Goal: Information Seeking & Learning: Check status

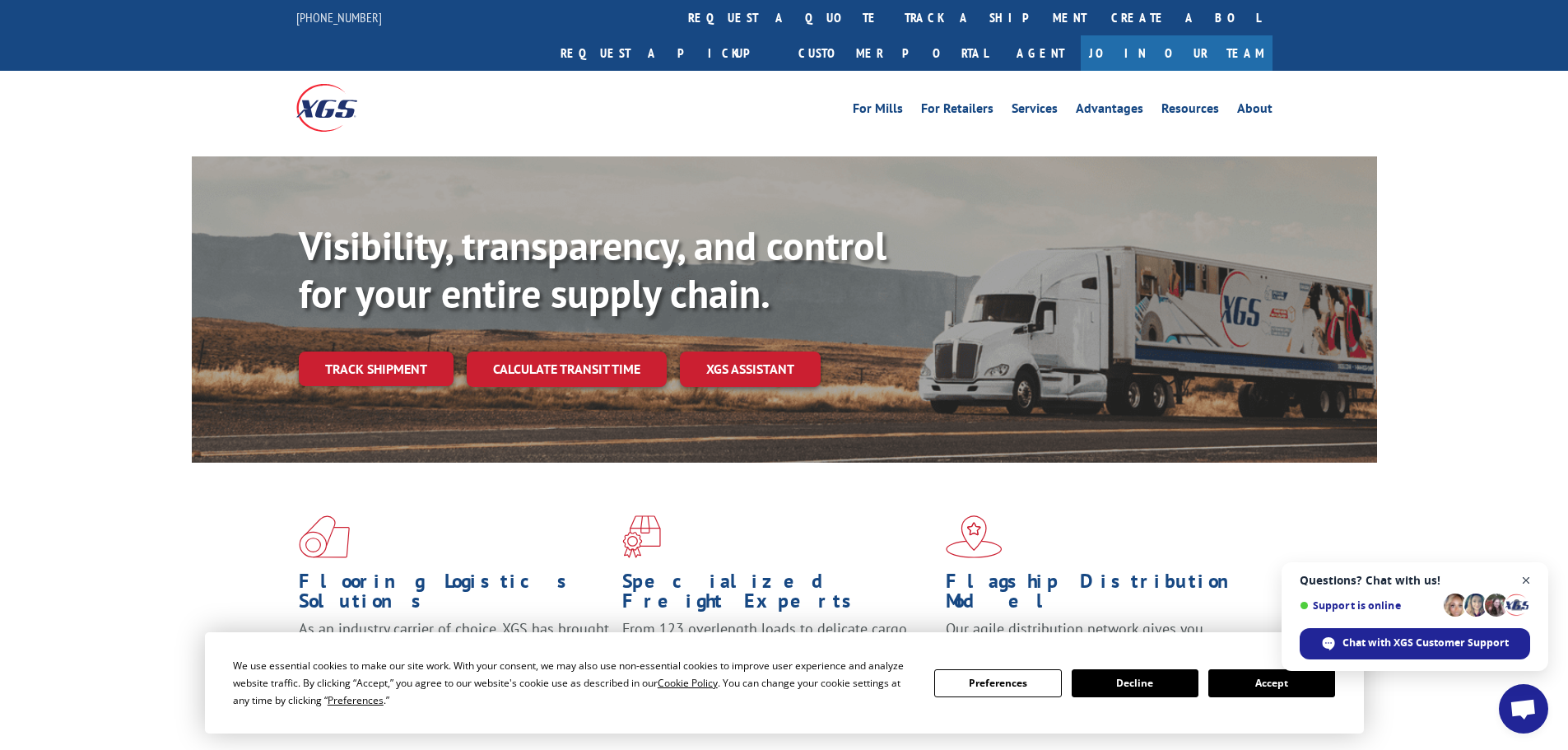
click at [1534, 577] on span "Close chat" at bounding box center [1526, 581] width 21 height 21
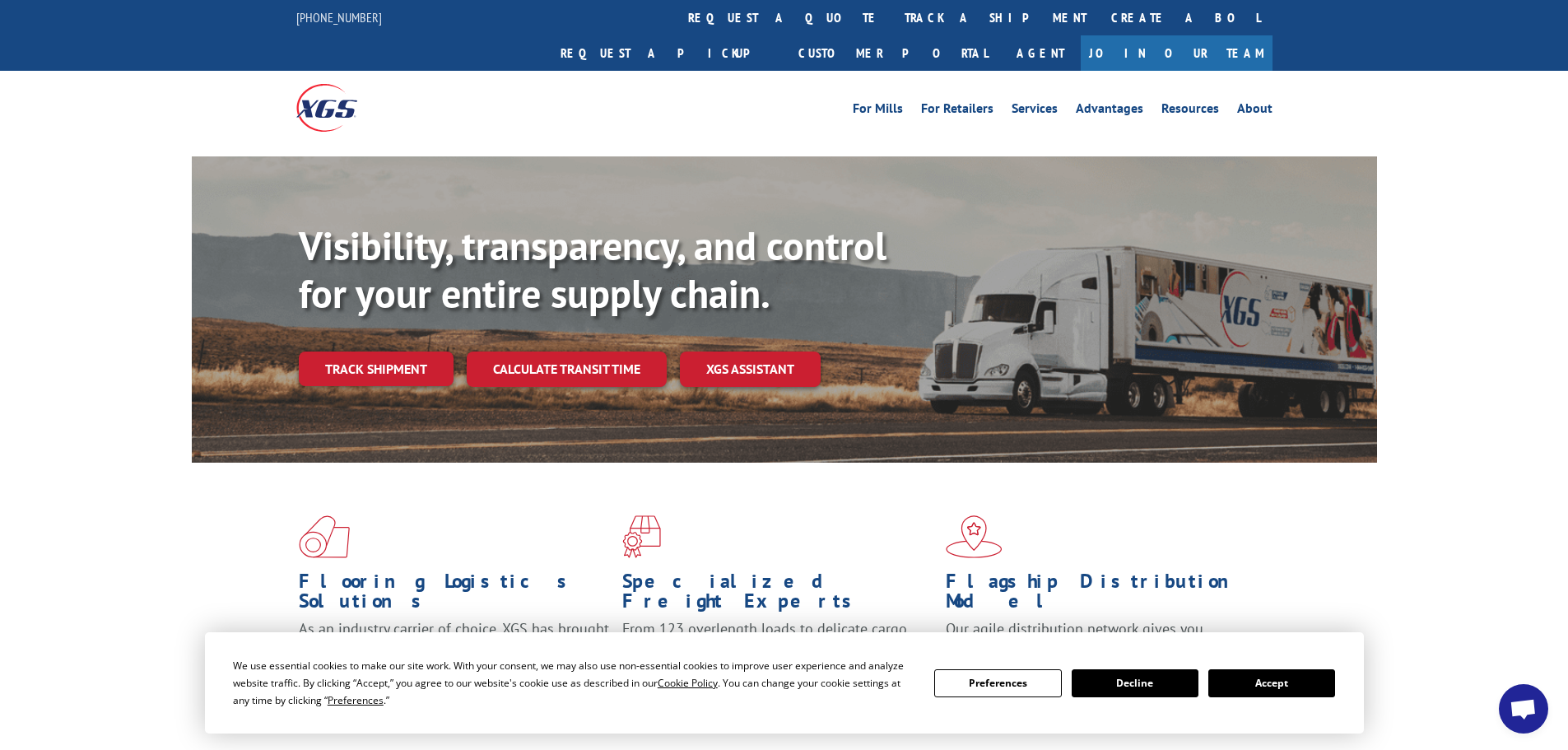
click at [1282, 679] on button "Accept" at bounding box center [1271, 684] width 127 height 28
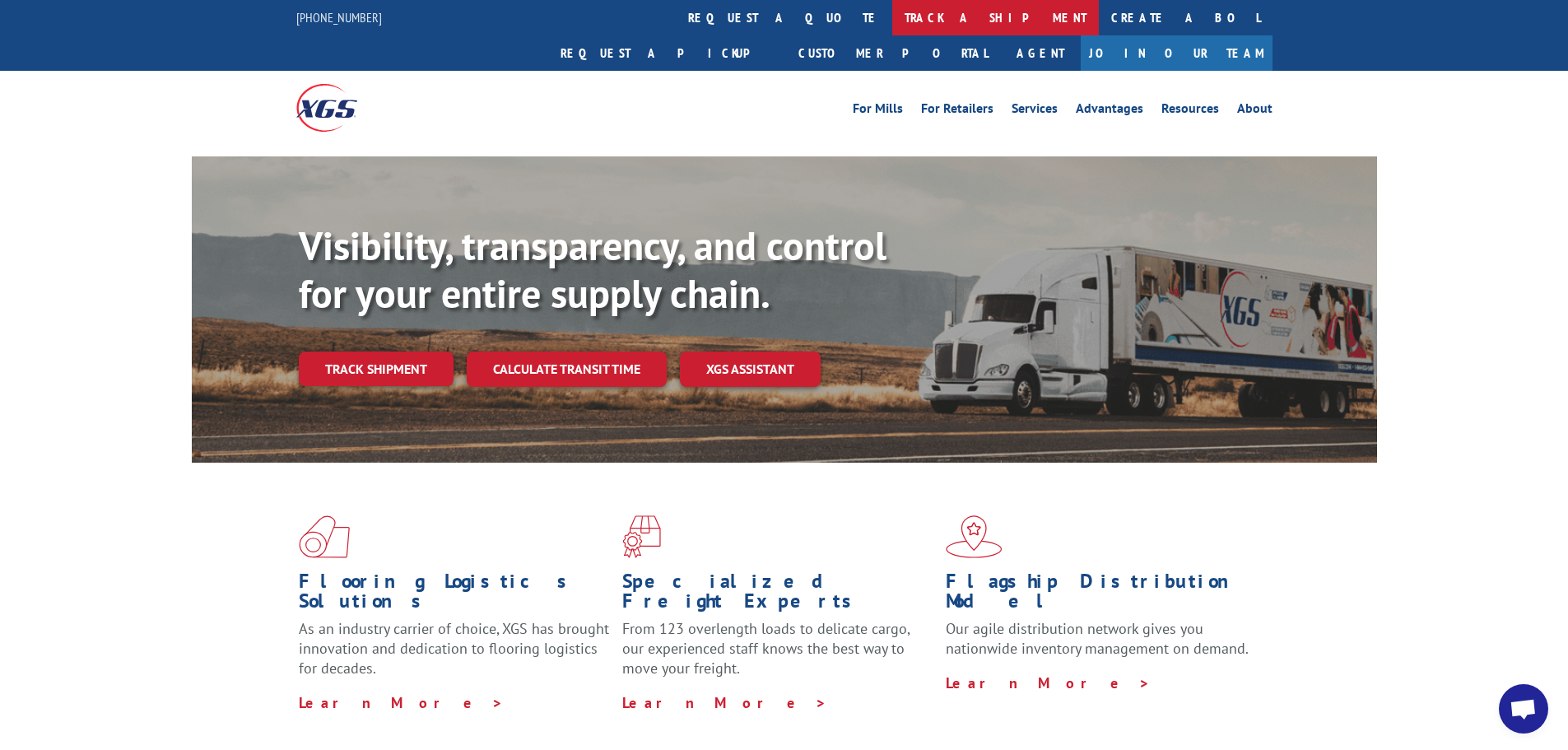
click at [892, 25] on link "track a shipment" at bounding box center [995, 17] width 207 height 35
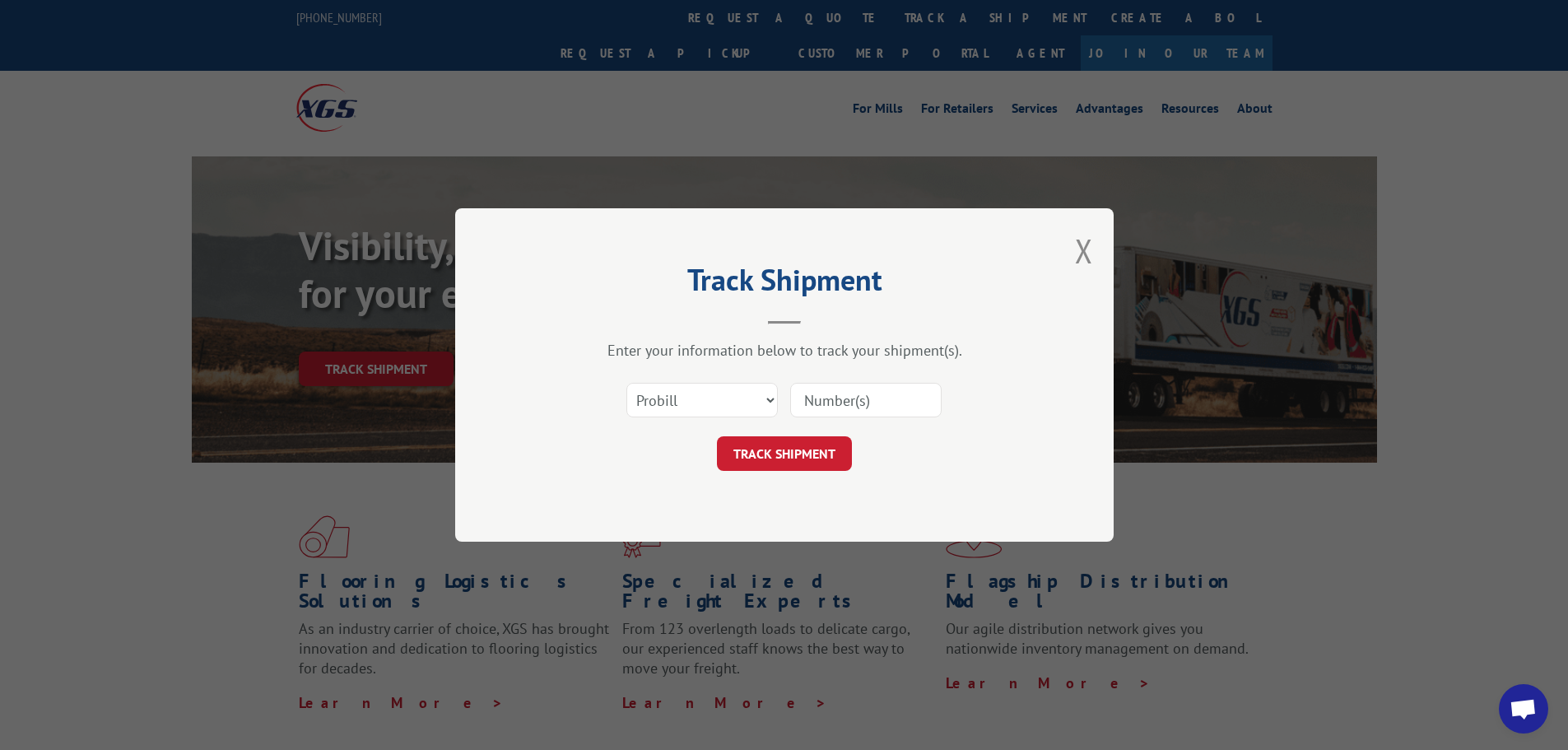
click at [823, 407] on input at bounding box center [866, 400] width 152 height 35
click at [772, 404] on select "Select category... Probill BOL PO" at bounding box center [703, 400] width 152 height 35
select select "bol"
click at [627, 383] on select "Select category... Probill BOL PO" at bounding box center [703, 400] width 152 height 35
click at [813, 403] on input at bounding box center [866, 400] width 152 height 35
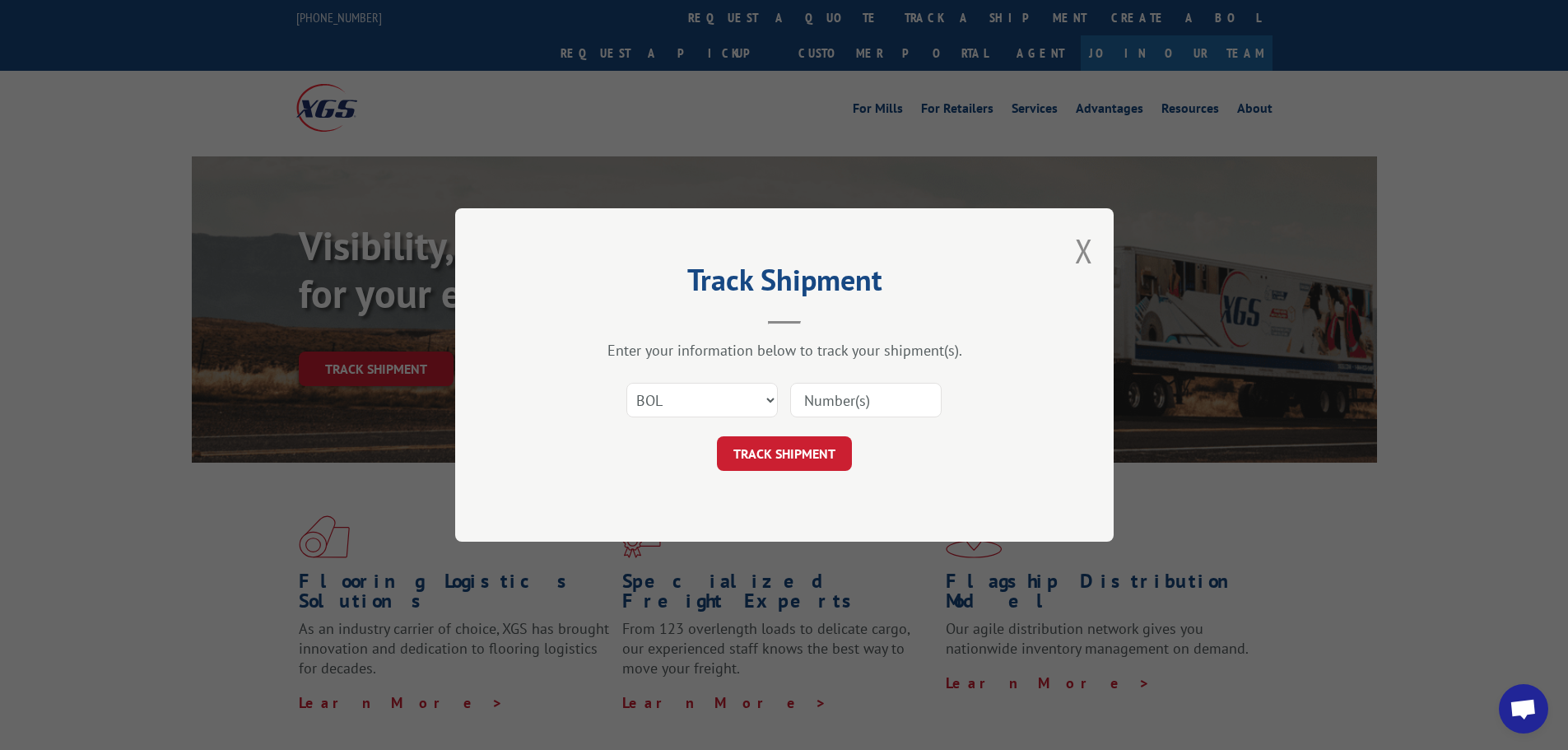
paste input "2852172"
type input "2852172"
click at [798, 449] on button "TRACK SHIPMENT" at bounding box center [784, 453] width 135 height 35
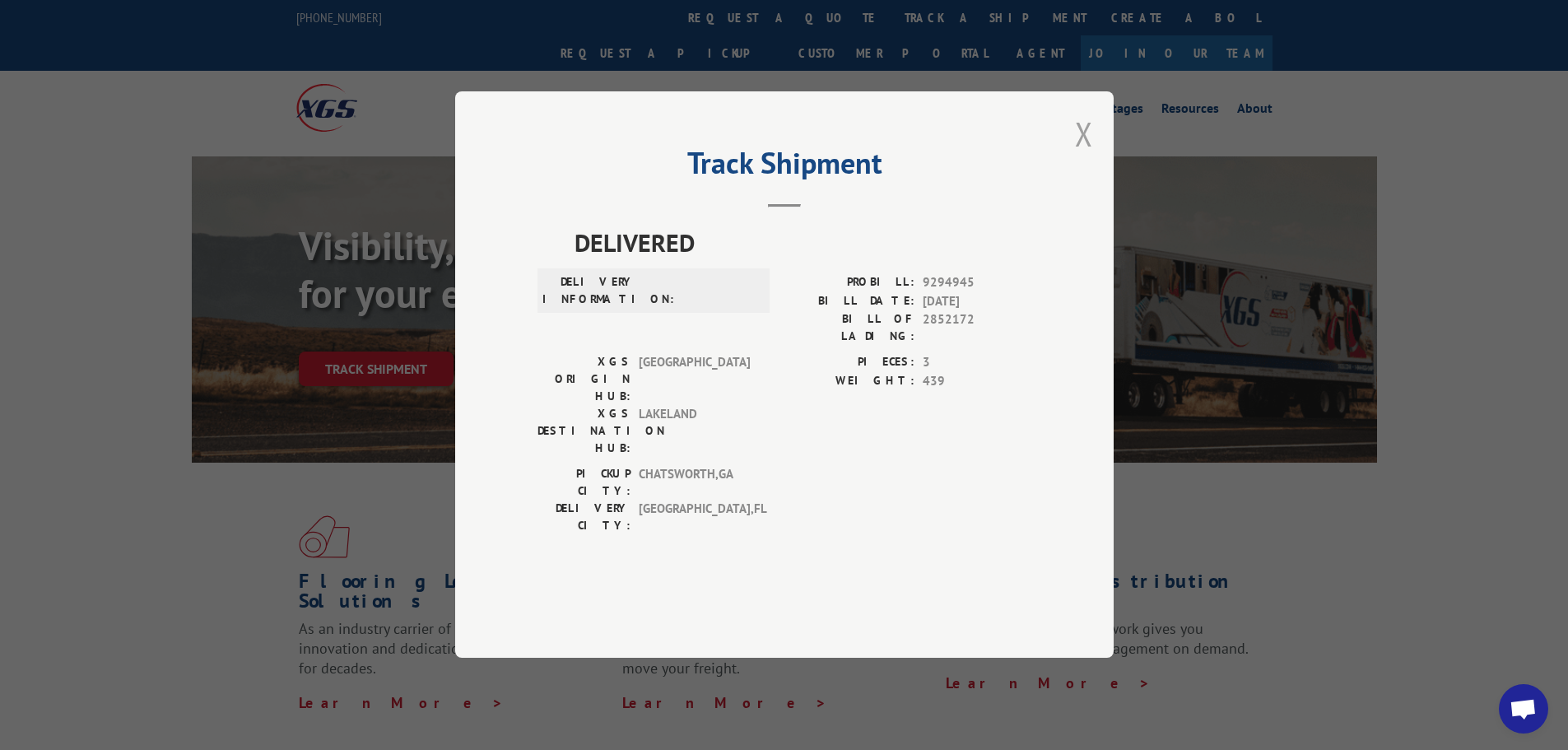
click at [1084, 156] on button "Close modal" at bounding box center [1084, 134] width 18 height 44
